Goal: Task Accomplishment & Management: Use online tool/utility

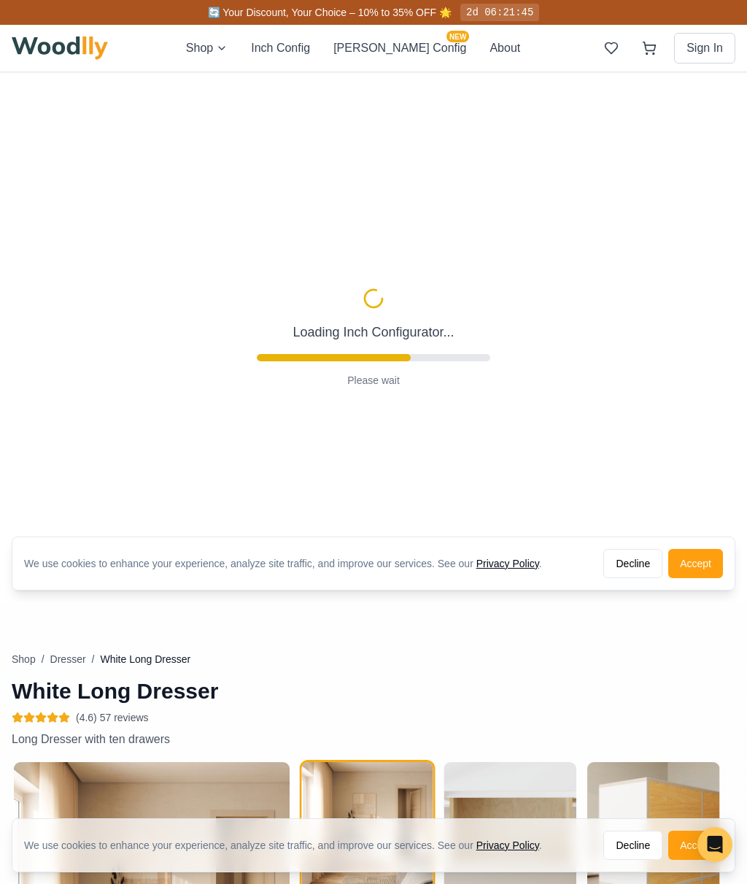
click at [632, 559] on button "Decline" at bounding box center [633, 563] width 59 height 29
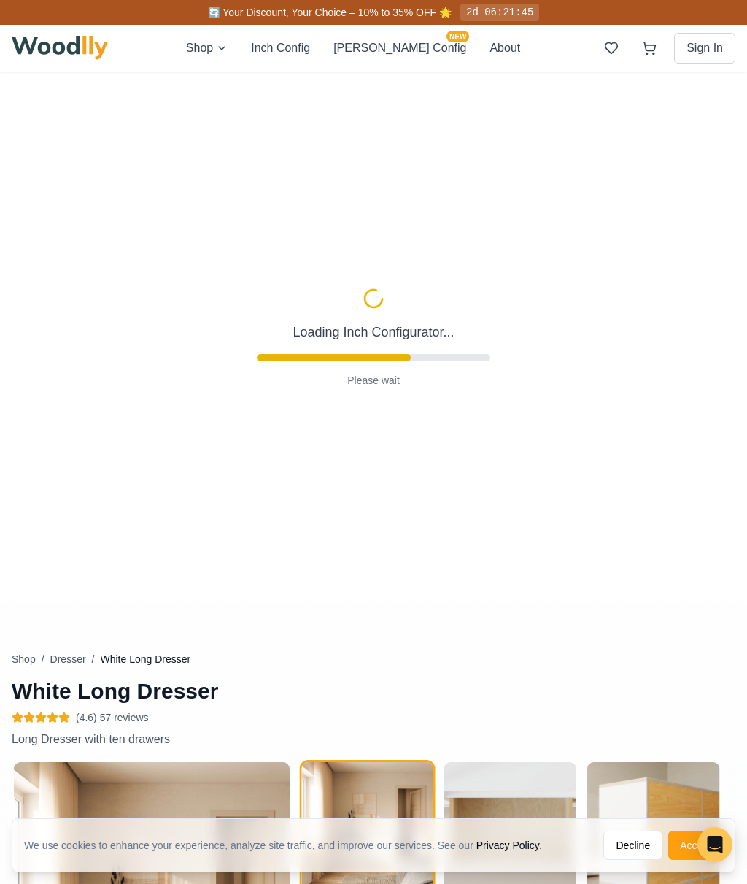
type input "72"
type input "3"
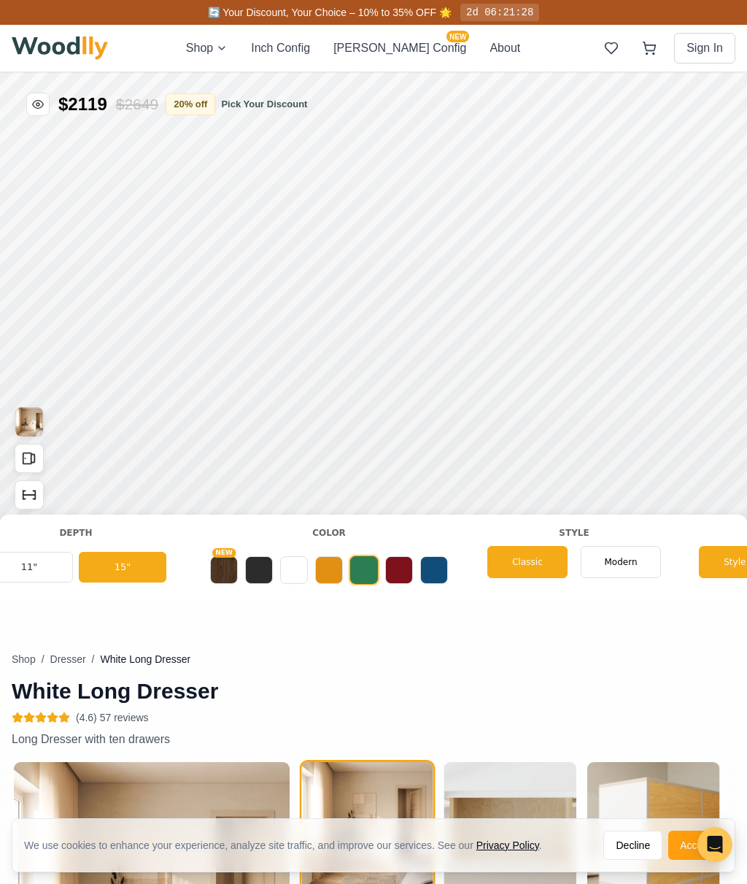
scroll to position [0, 574]
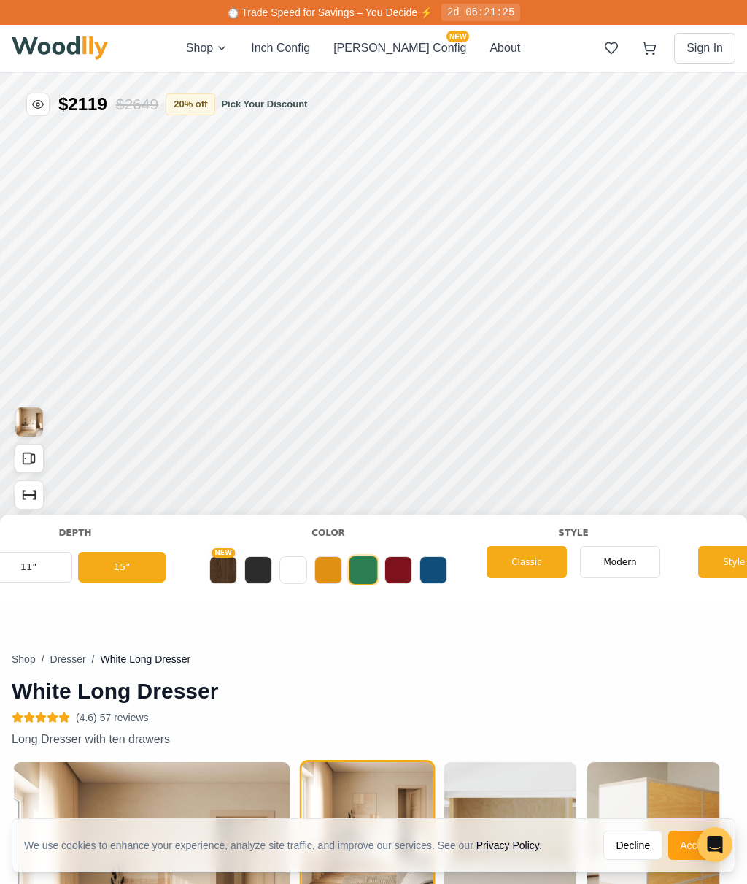
click at [215, 570] on button "NEW" at bounding box center [223, 570] width 28 height 28
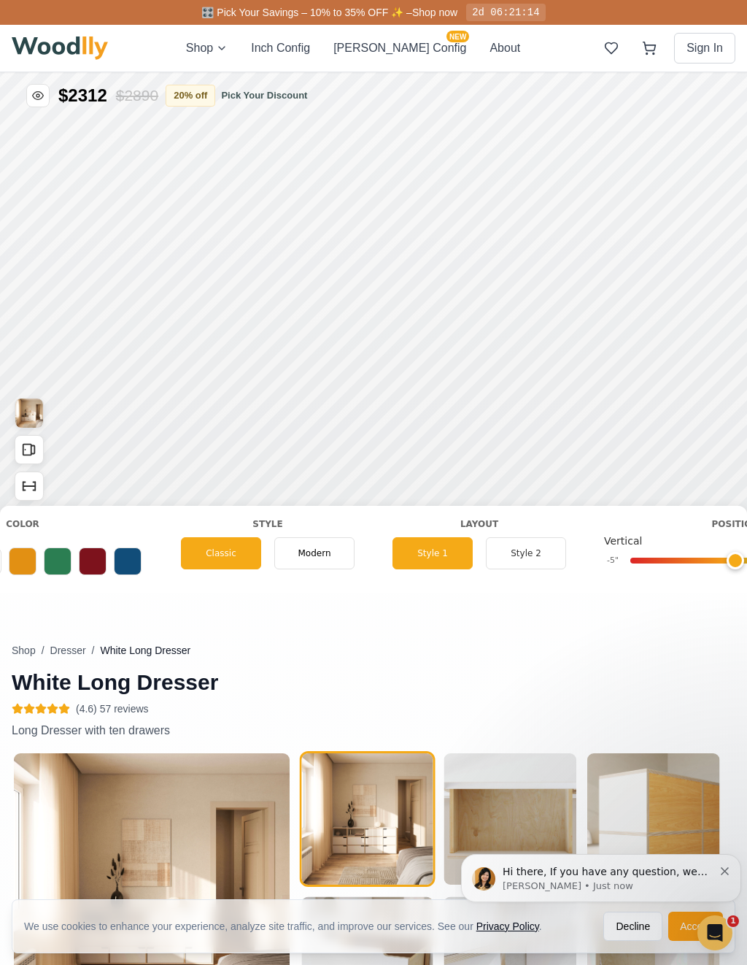
scroll to position [0, 895]
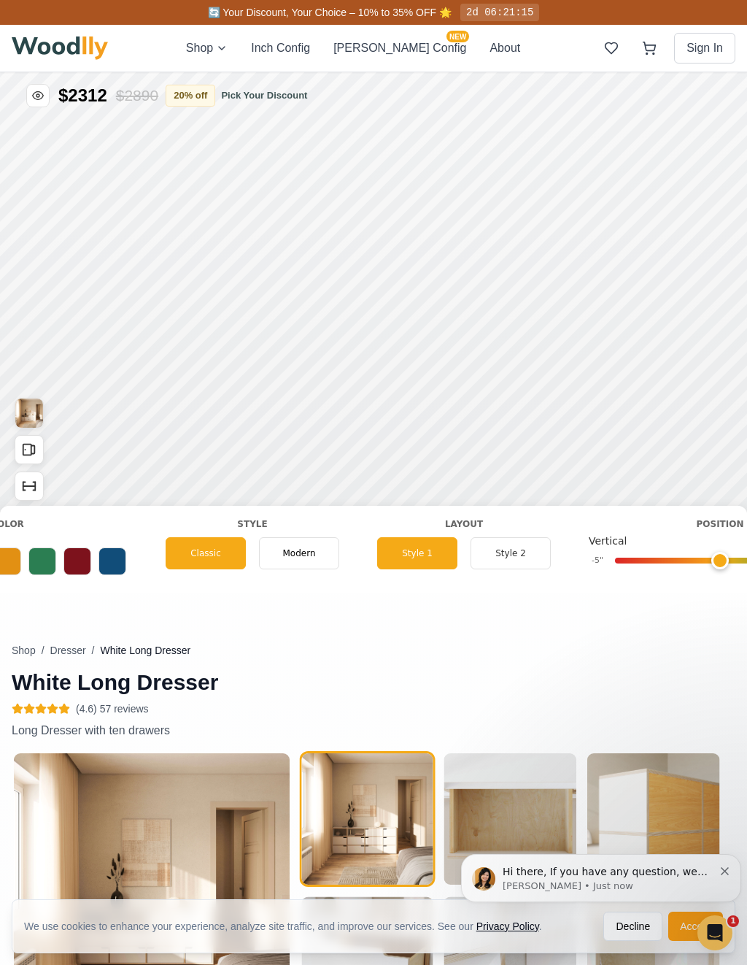
click at [299, 547] on span "Modern" at bounding box center [298, 553] width 33 height 13
click at [204, 547] on span "Classic" at bounding box center [205, 553] width 31 height 13
click at [518, 547] on button "Style 2" at bounding box center [511, 553] width 80 height 32
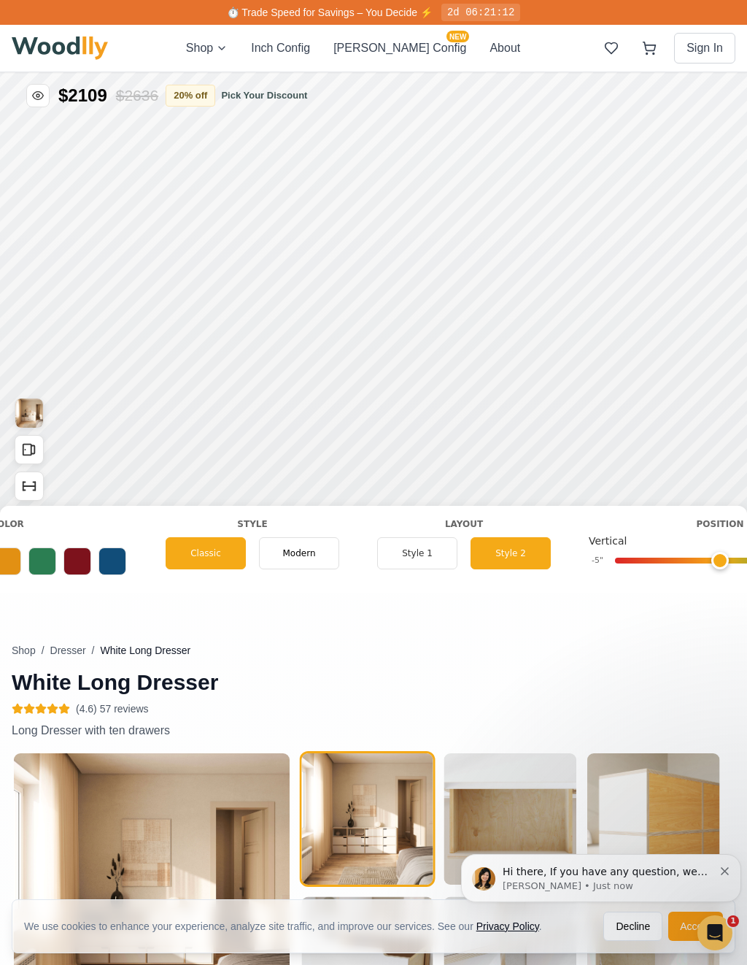
click at [422, 547] on button "Style 1" at bounding box center [417, 553] width 80 height 32
click at [512, 548] on button "Style 2" at bounding box center [511, 553] width 80 height 32
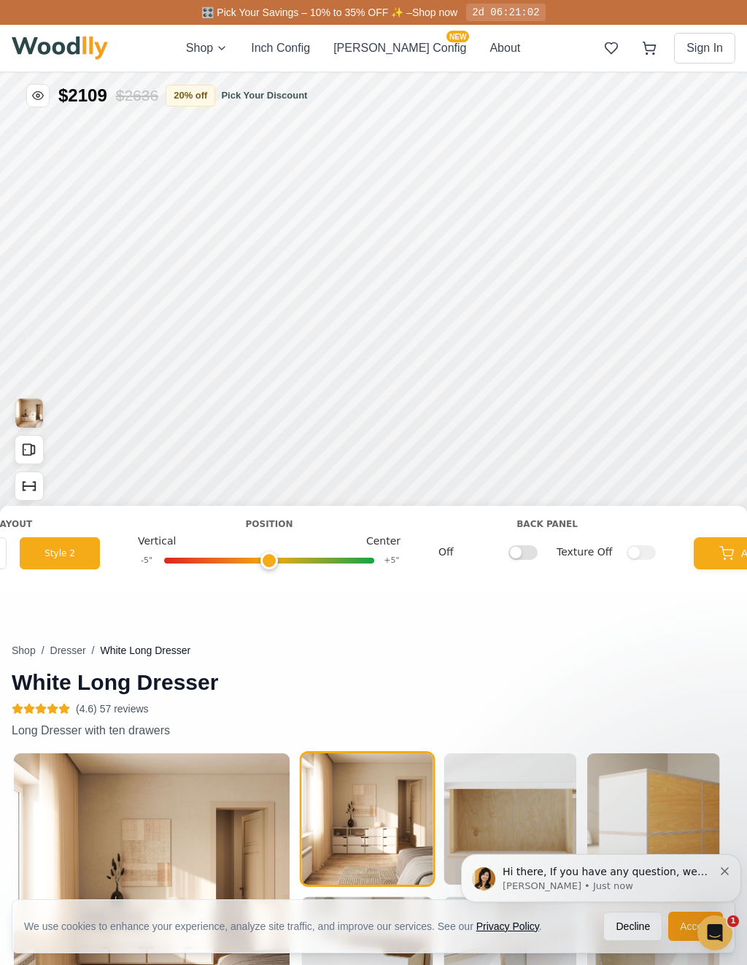
scroll to position [0, 1379]
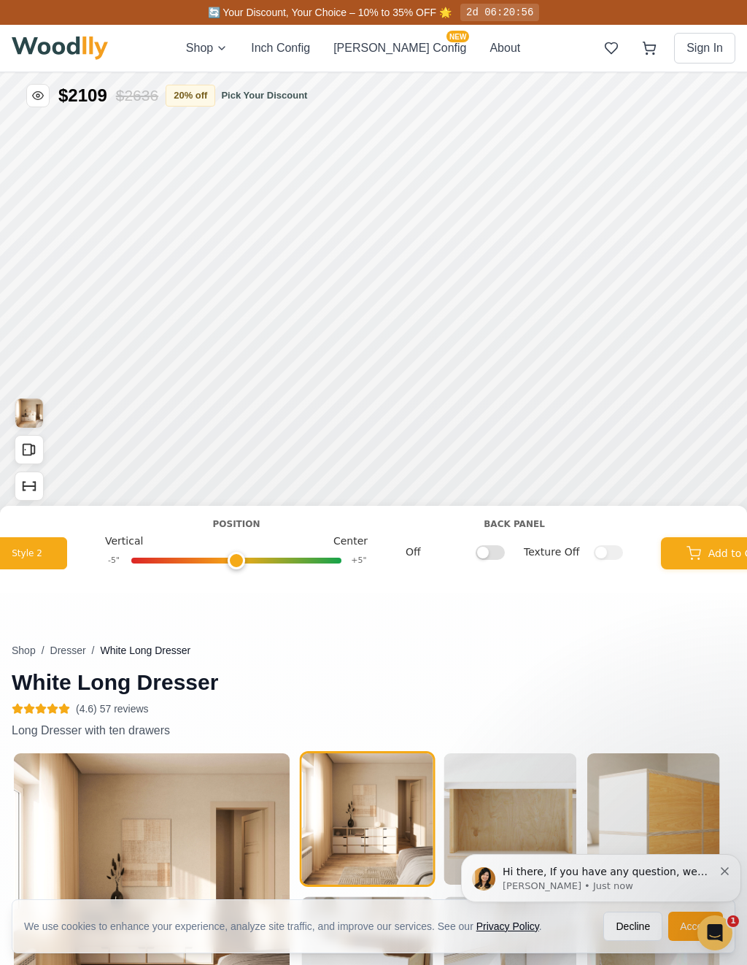
click at [495, 554] on input "Off" at bounding box center [490, 551] width 29 height 15
checkbox input "true"
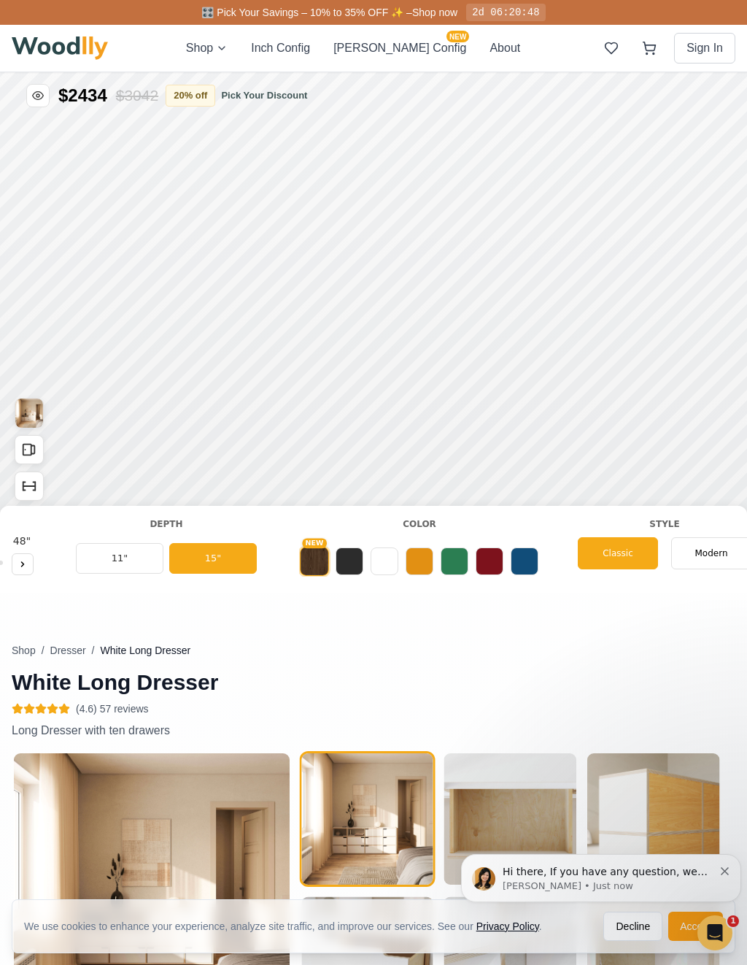
scroll to position [0, 482]
click at [388, 561] on button at bounding box center [385, 561] width 28 height 28
click at [318, 558] on button "NEW" at bounding box center [315, 561] width 28 height 28
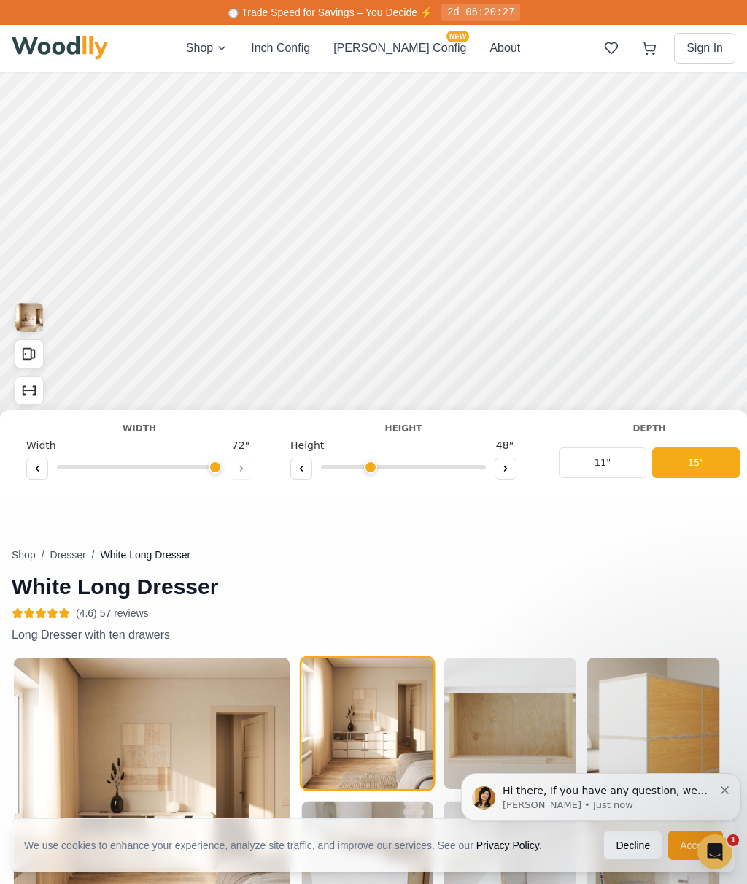
scroll to position [0, 0]
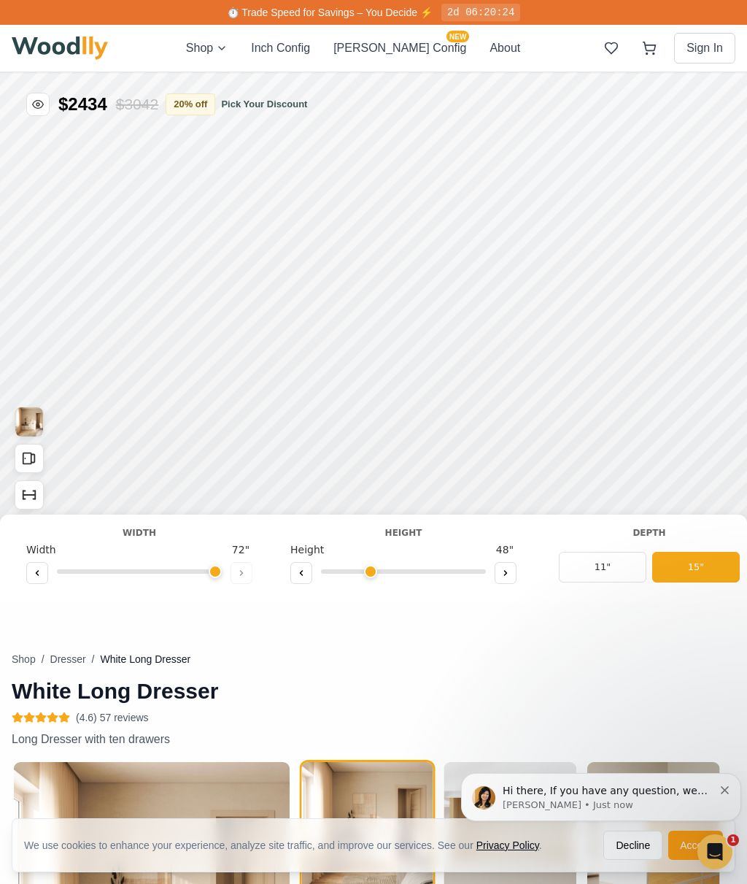
click at [515, 563] on button at bounding box center [506, 573] width 22 height 22
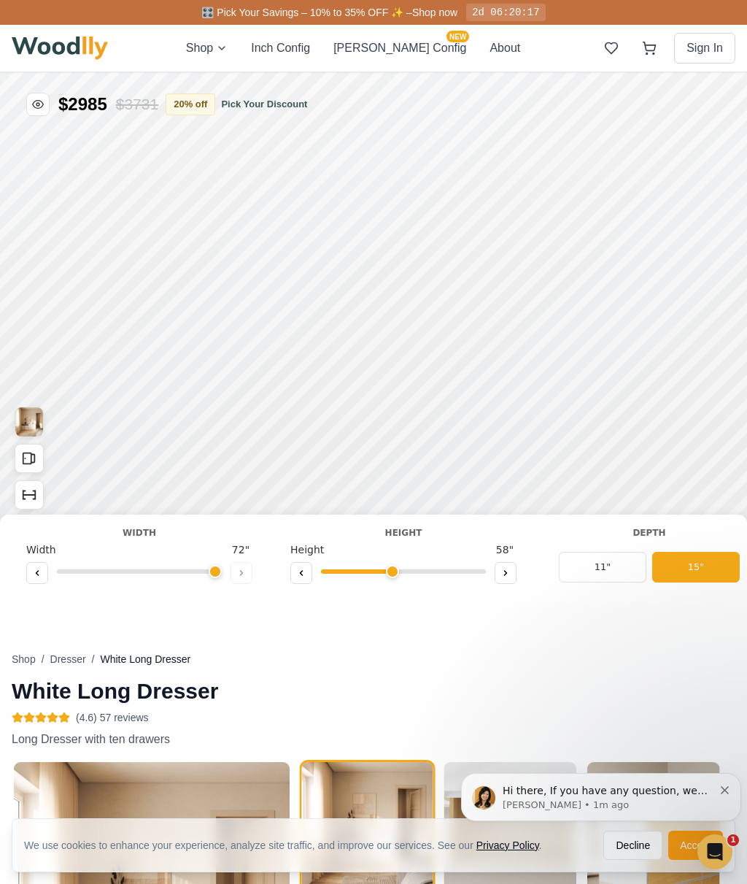
click at [506, 576] on icon at bounding box center [505, 573] width 9 height 9
click at [293, 575] on button at bounding box center [301, 573] width 22 height 22
click at [307, 574] on button at bounding box center [301, 573] width 22 height 22
click at [303, 576] on icon at bounding box center [301, 573] width 9 height 9
click at [515, 563] on button at bounding box center [506, 573] width 22 height 22
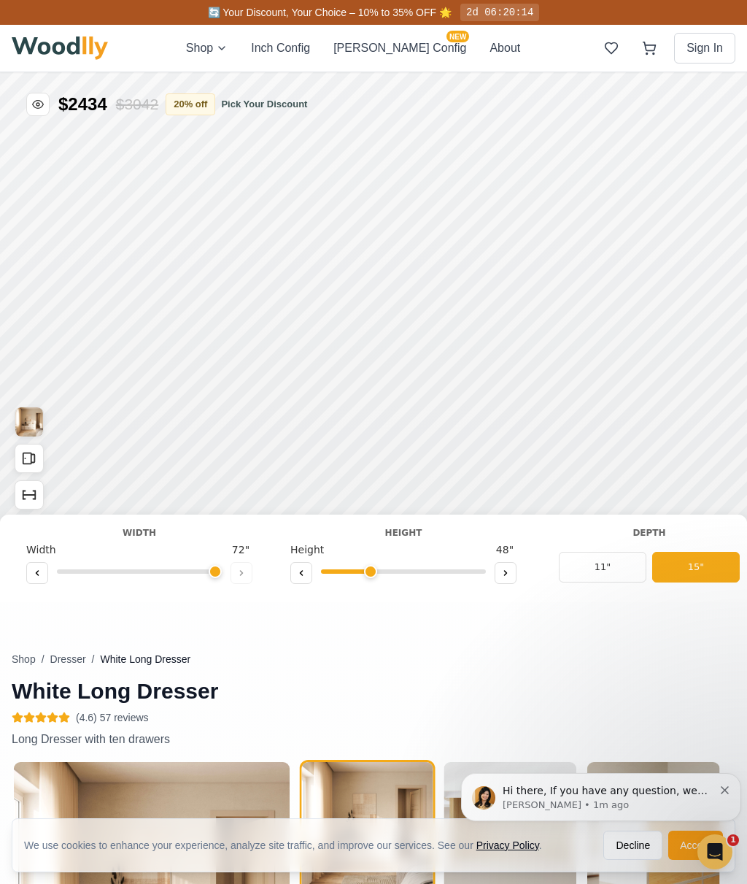
click at [307, 568] on button at bounding box center [301, 573] width 22 height 22
type input "2"
